Goal: Find specific page/section: Find specific page/section

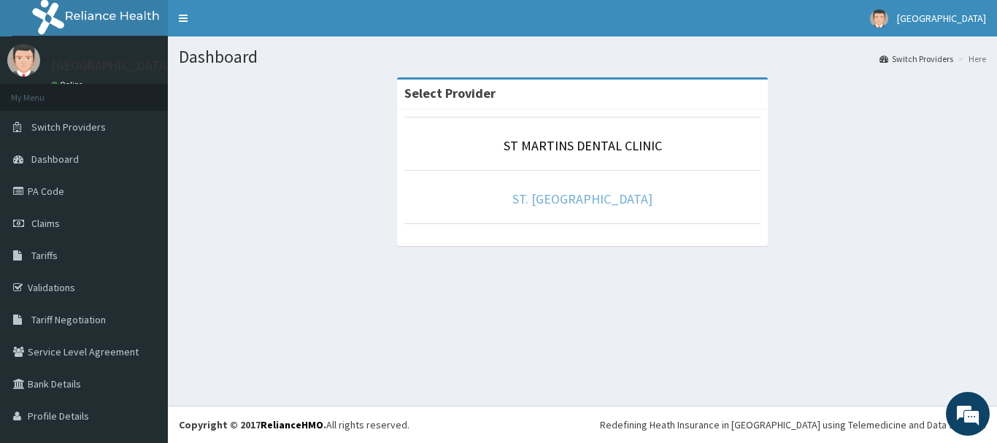
click at [584, 196] on link "ST. [GEOGRAPHIC_DATA]" at bounding box center [583, 199] width 140 height 17
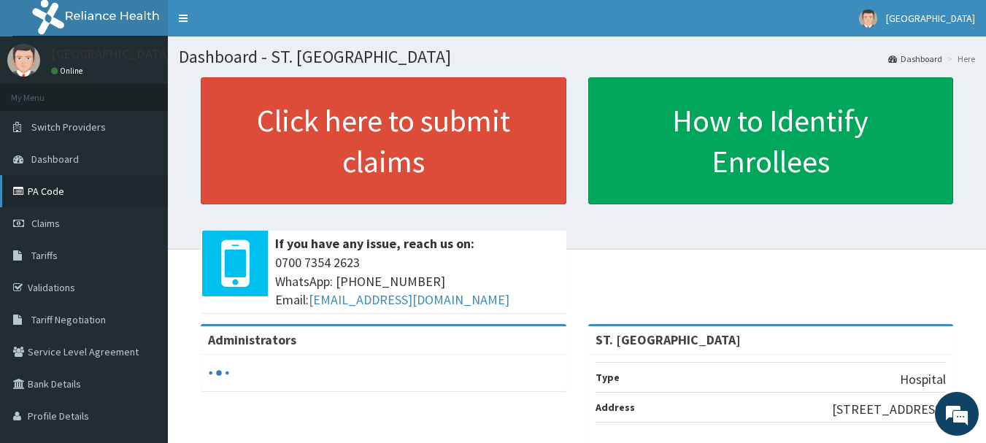
click at [45, 183] on link "PA Code" at bounding box center [84, 191] width 168 height 32
